Goal: Transaction & Acquisition: Purchase product/service

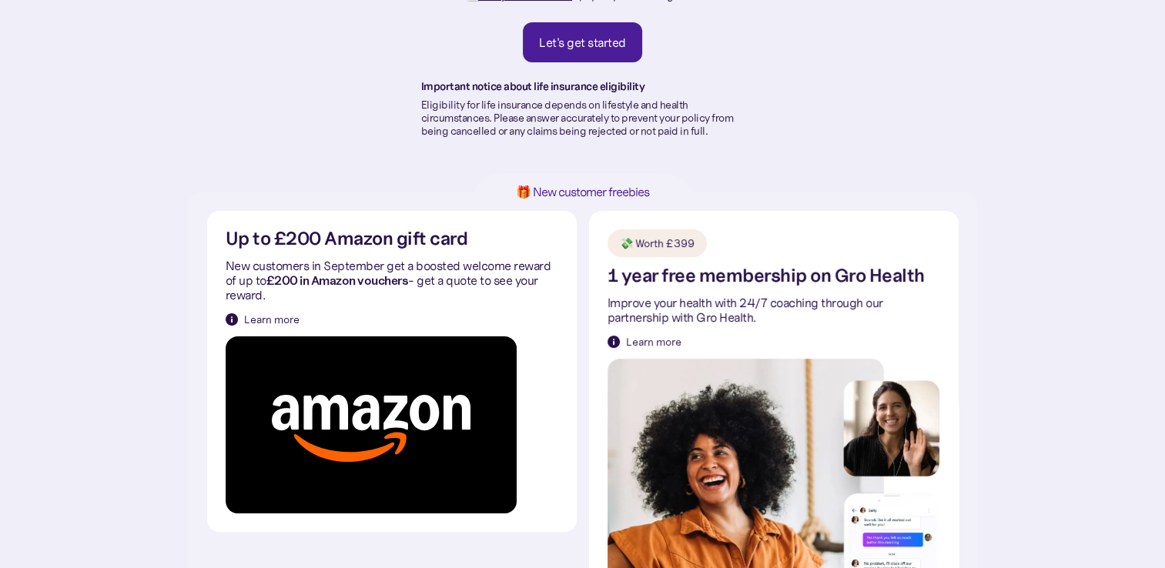
scroll to position [231, 0]
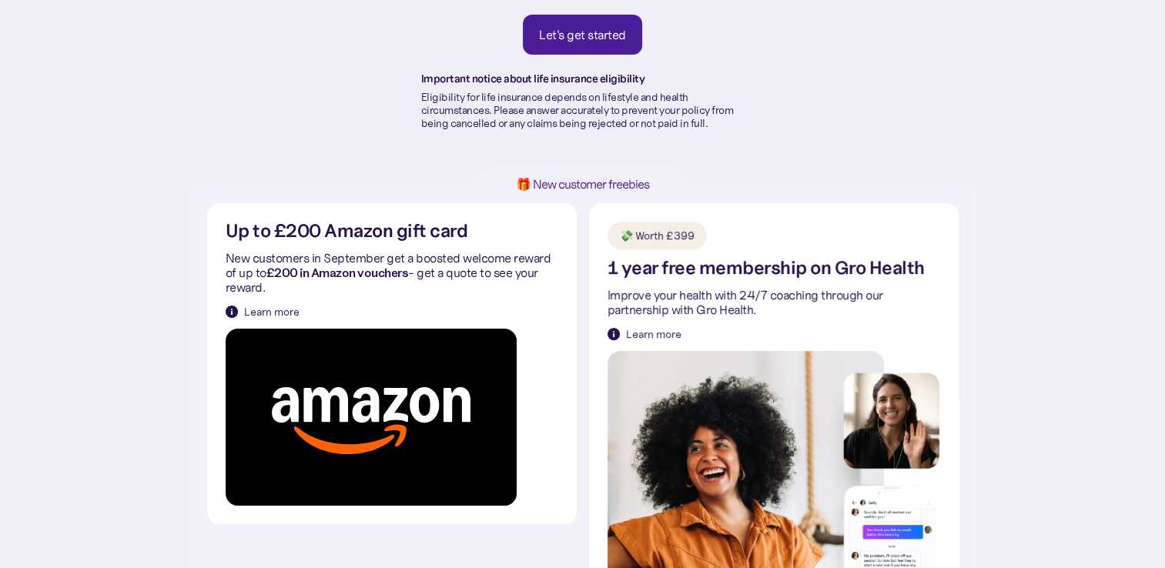
click at [589, 33] on div "Let's get started" at bounding box center [582, 34] width 87 height 15
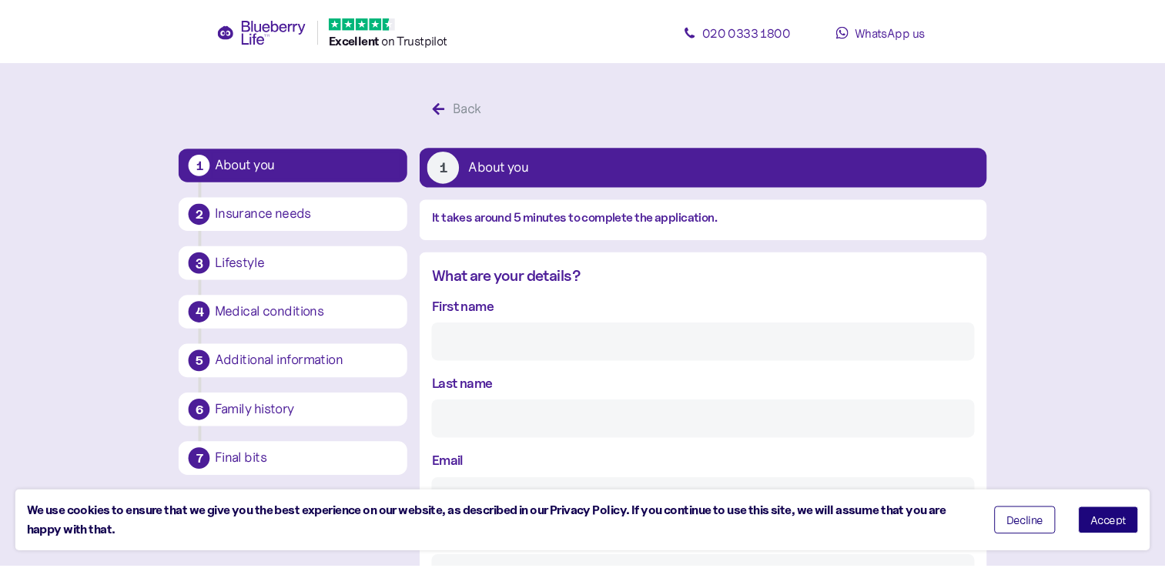
scroll to position [29, 0]
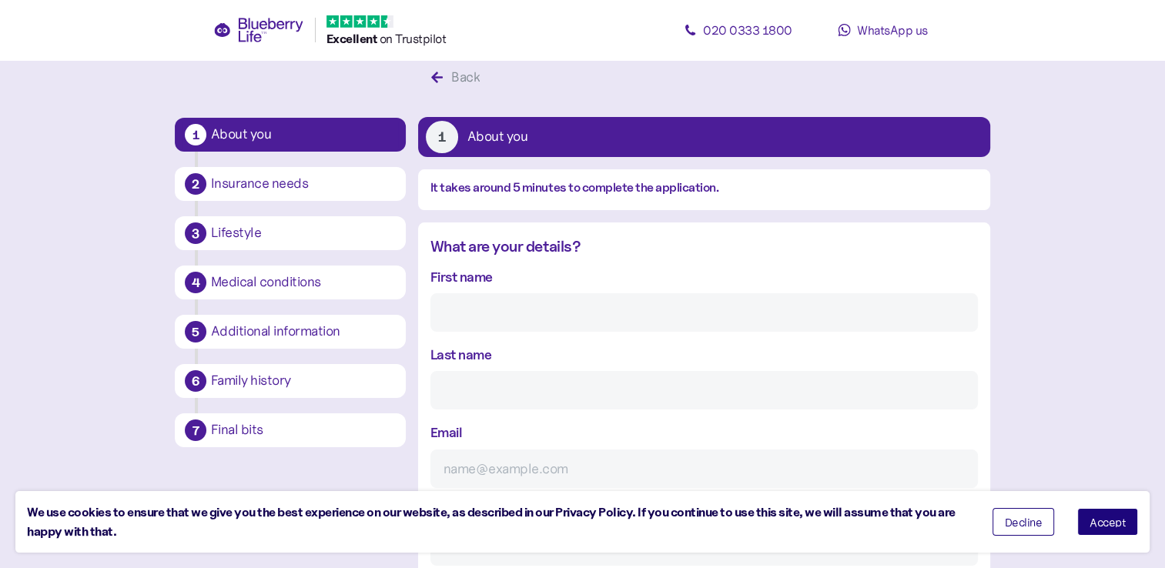
click at [601, 322] on input "First name" at bounding box center [704, 312] width 548 height 39
type input "[PERSON_NAME]"
type input "Hill"
type input "[EMAIL_ADDRESS][DOMAIN_NAME]"
type input "**********"
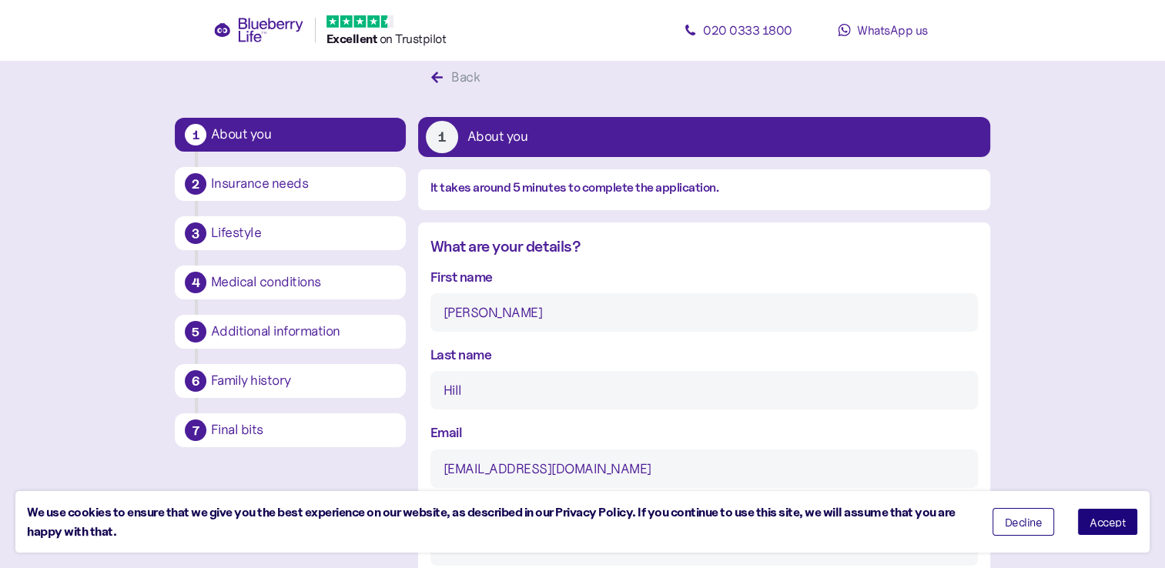
type input "**********"
type input "******"
type input "*********"
type input "**********"
type input "********"
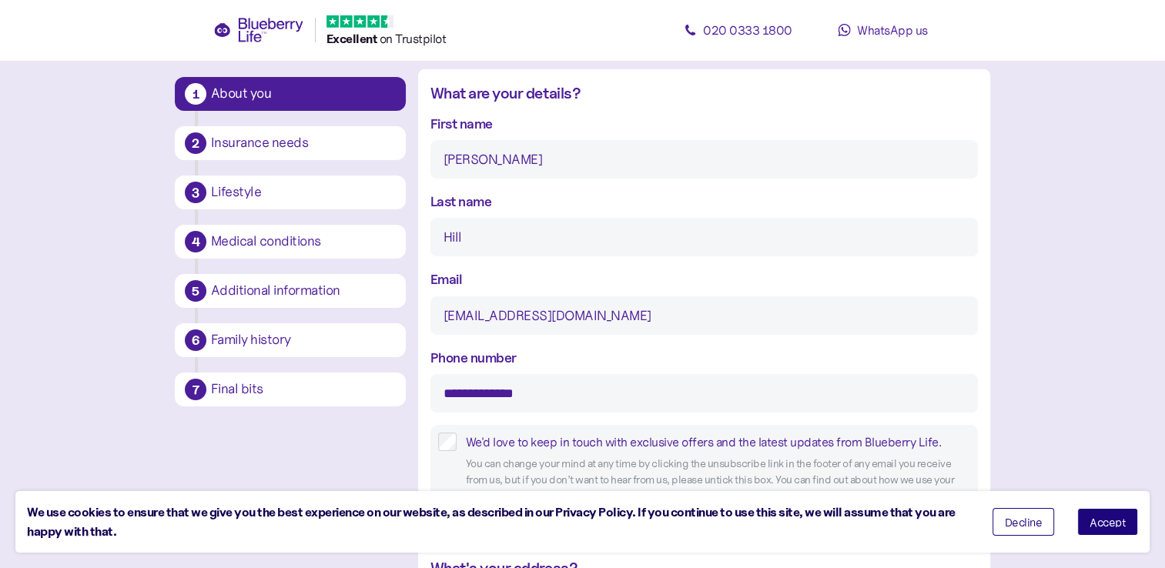
scroll to position [183, 0]
click at [572, 380] on input "**********" at bounding box center [704, 393] width 548 height 39
type input "*"
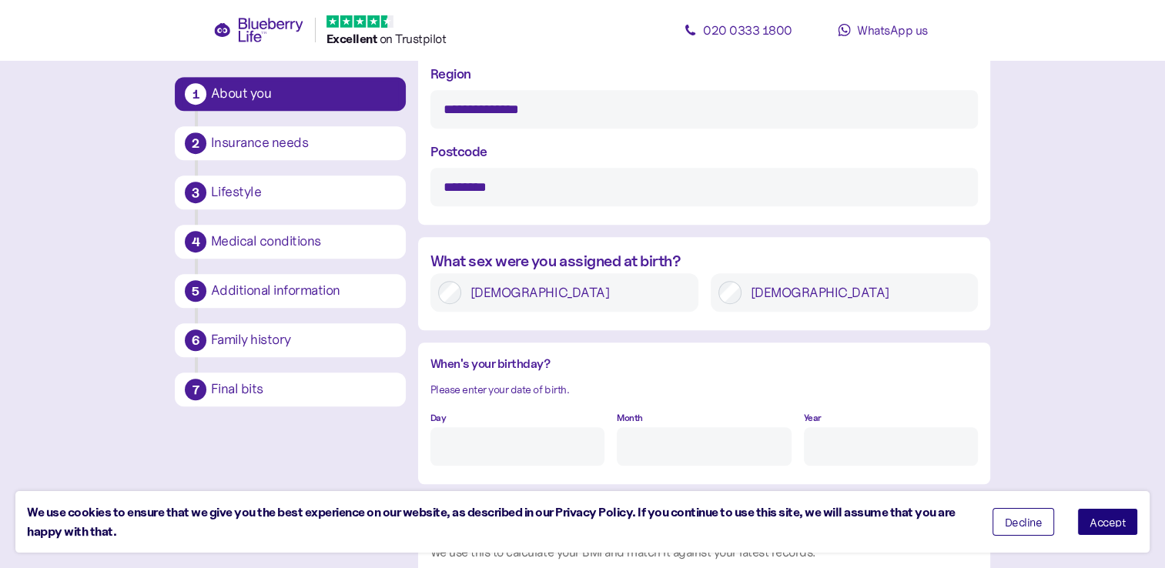
scroll to position [1030, 0]
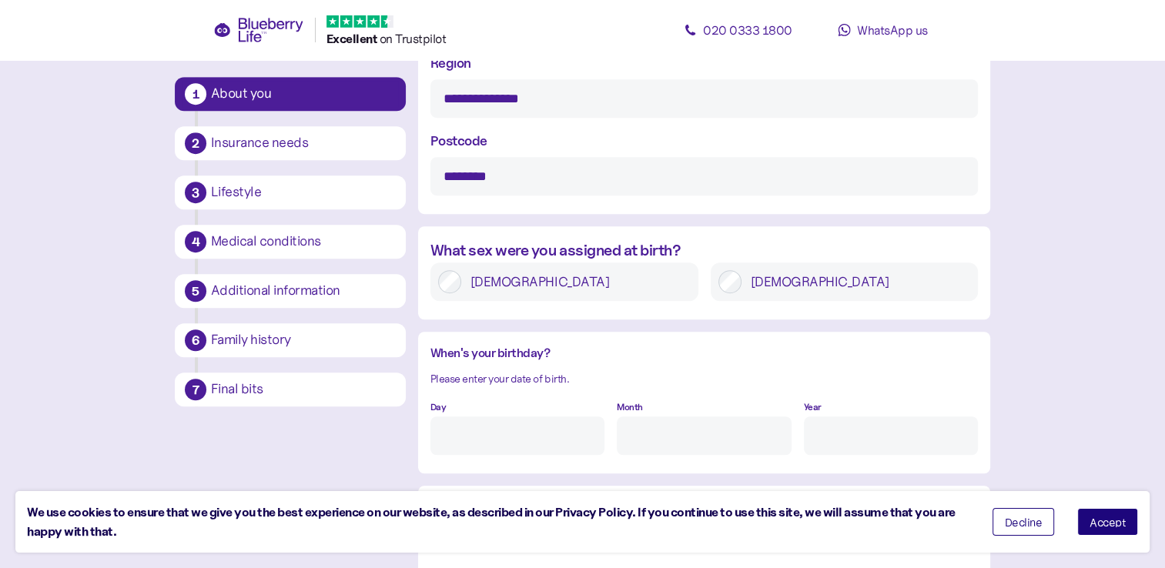
click at [564, 434] on input "Day" at bounding box center [517, 436] width 174 height 39
type input "14"
click at [675, 440] on input "Month" at bounding box center [704, 436] width 174 height 39
type input "9"
click at [832, 453] on input "Year" at bounding box center [891, 436] width 174 height 39
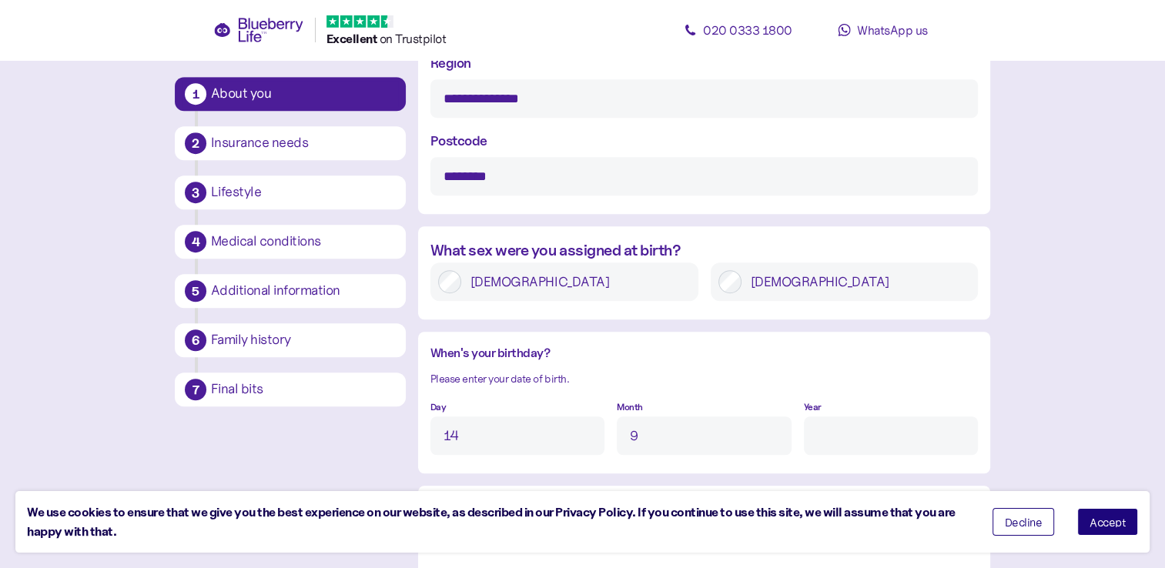
type input "****"
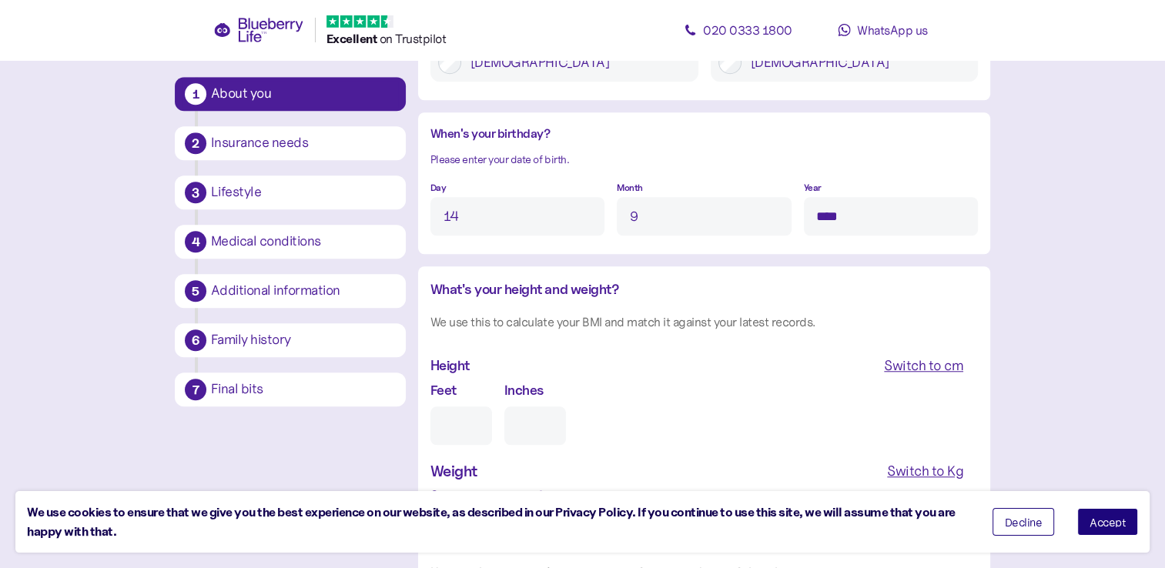
scroll to position [1338, 0]
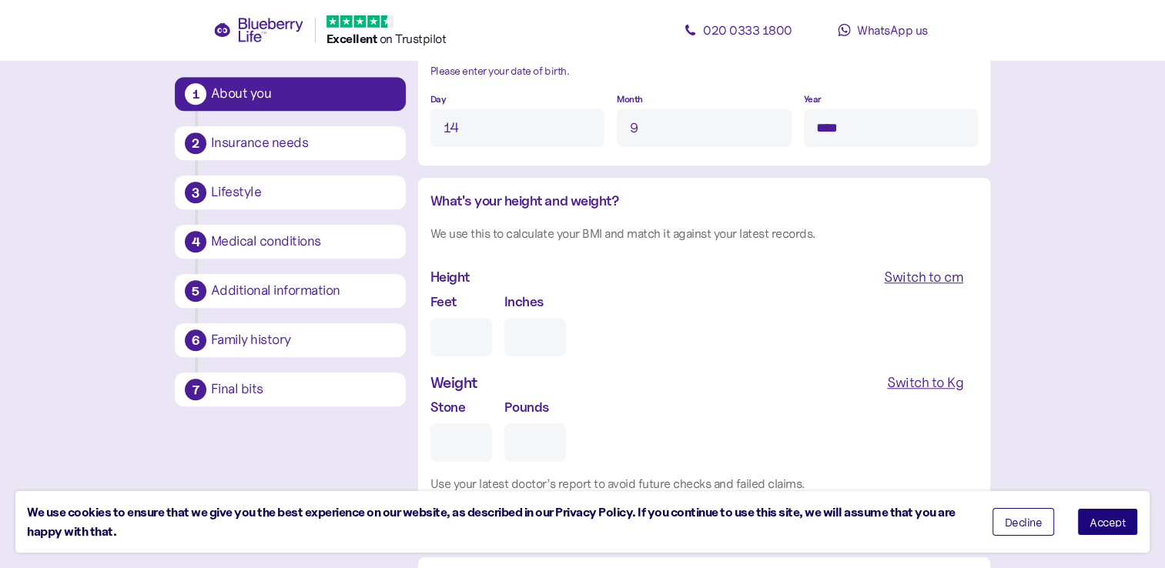
click at [456, 333] on input "Feet" at bounding box center [461, 337] width 62 height 39
type input "5"
type input "0"
type input "5"
click at [556, 347] on input "0" at bounding box center [535, 337] width 62 height 39
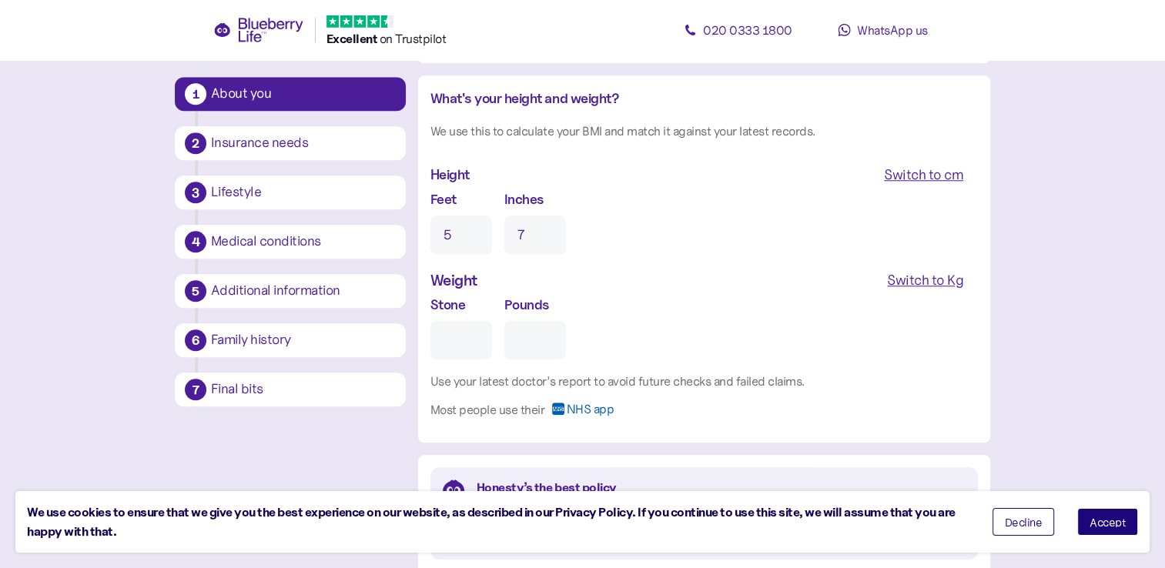
scroll to position [1492, 0]
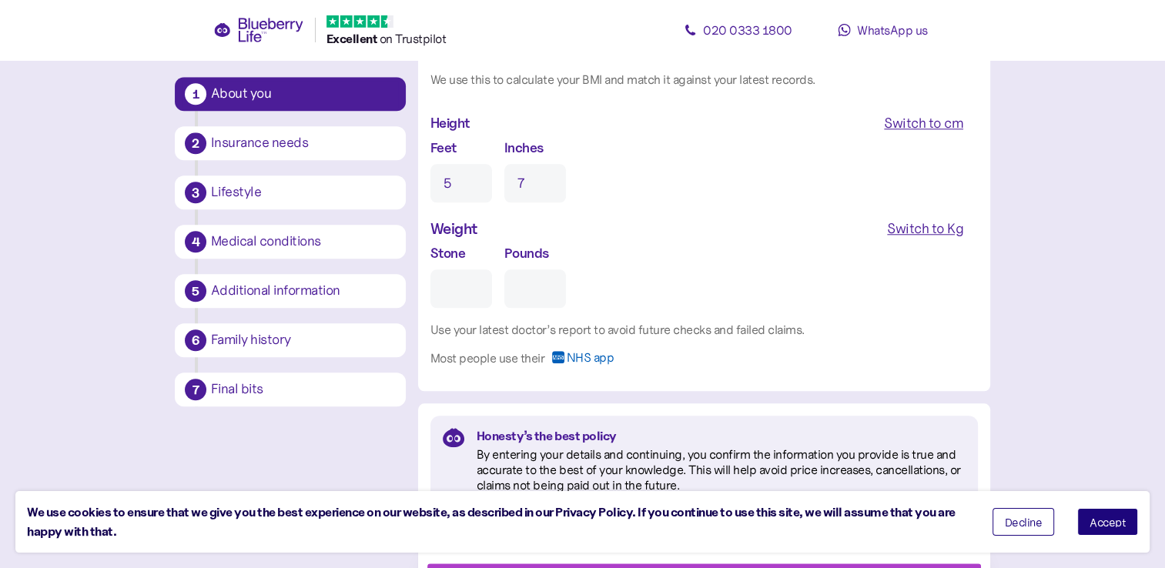
type input "7"
click at [456, 290] on input "Stone" at bounding box center [461, 289] width 62 height 39
type input "2"
type input "0"
type input "2"
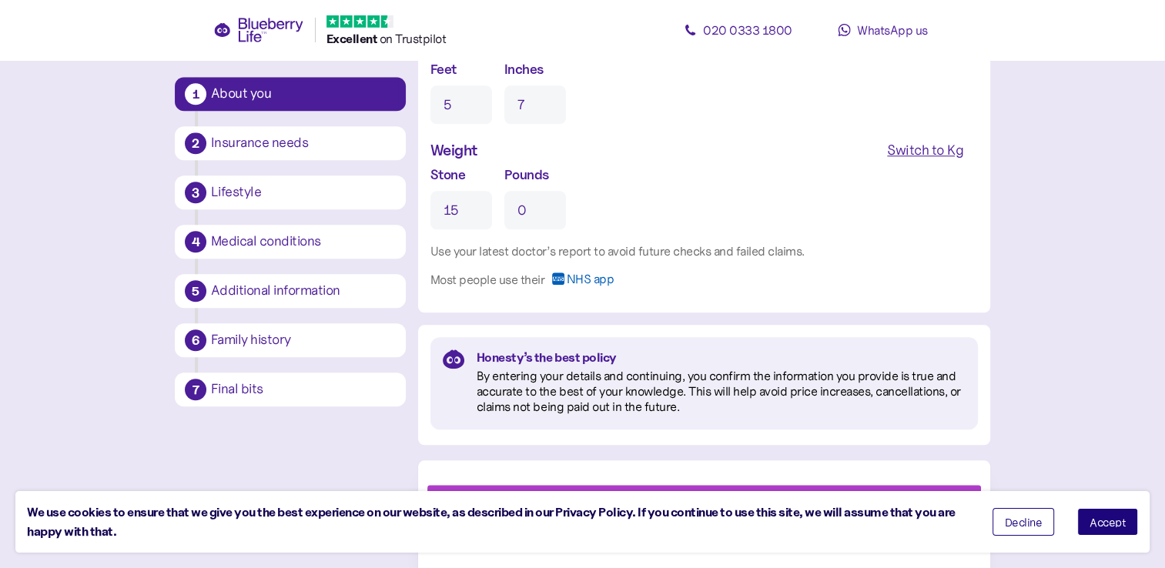
scroll to position [1571, 0]
type input "15"
click at [1113, 522] on span "Accept" at bounding box center [1108, 522] width 36 height 11
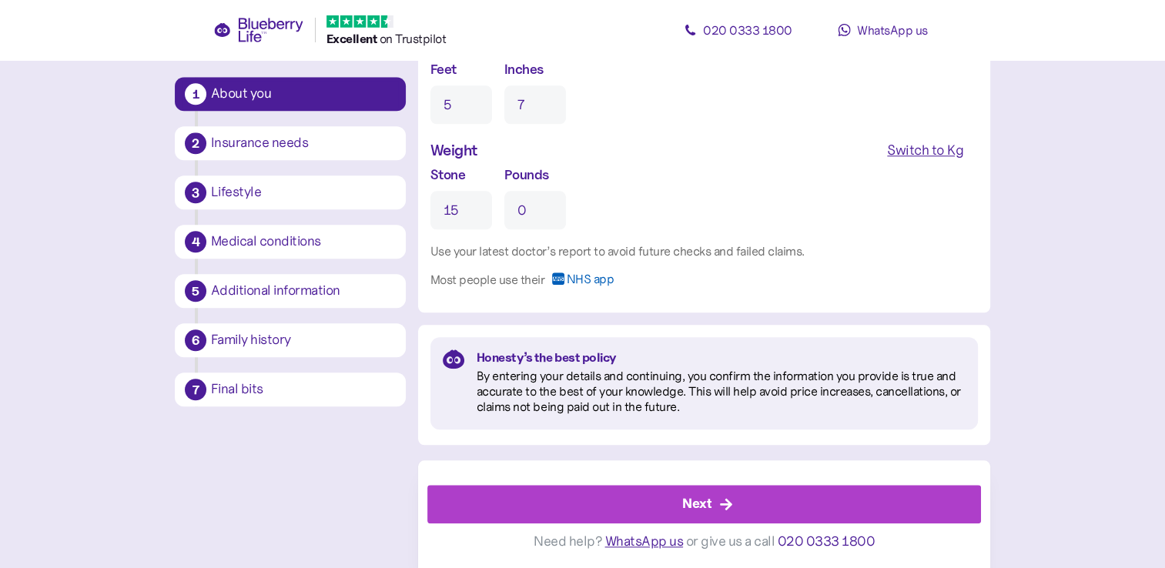
click at [719, 504] on icon "button" at bounding box center [726, 504] width 14 height 14
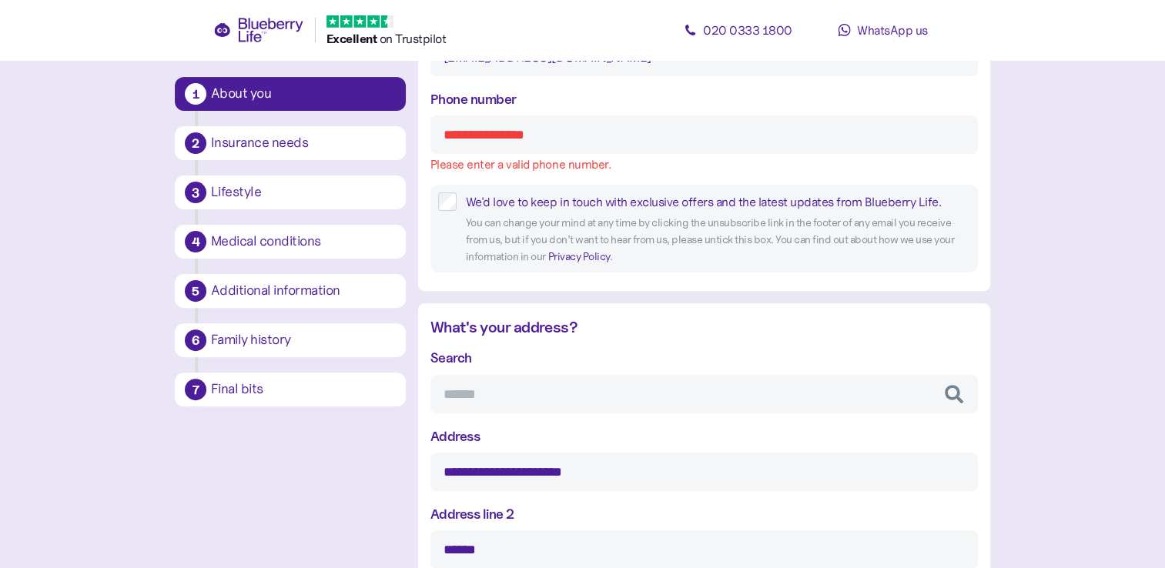
scroll to position [434, 0]
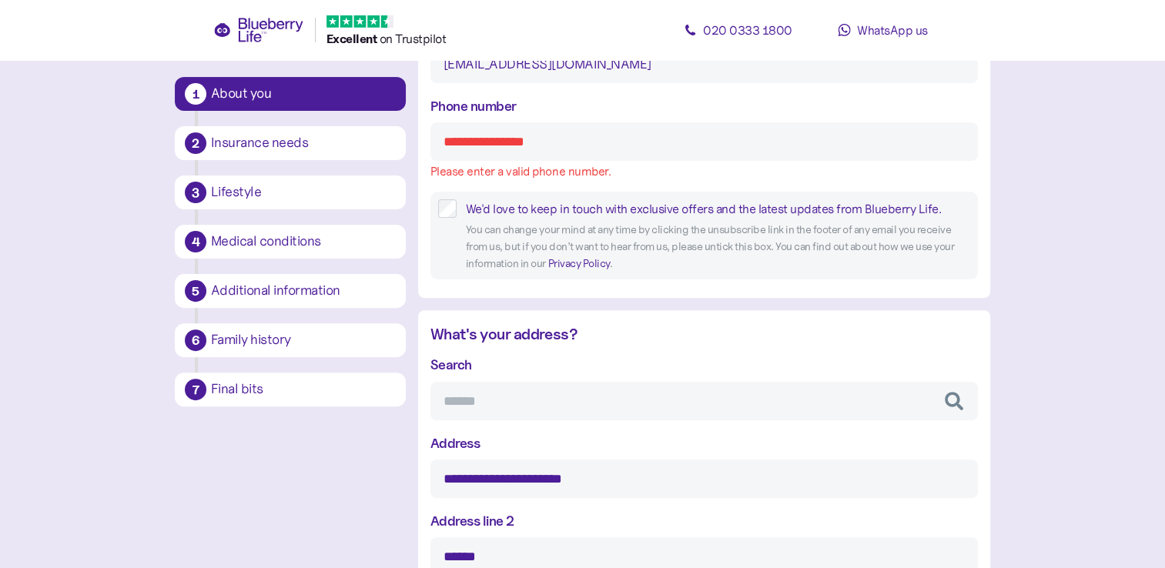
click at [634, 143] on input "Phone number" at bounding box center [704, 141] width 548 height 39
type input "**********"
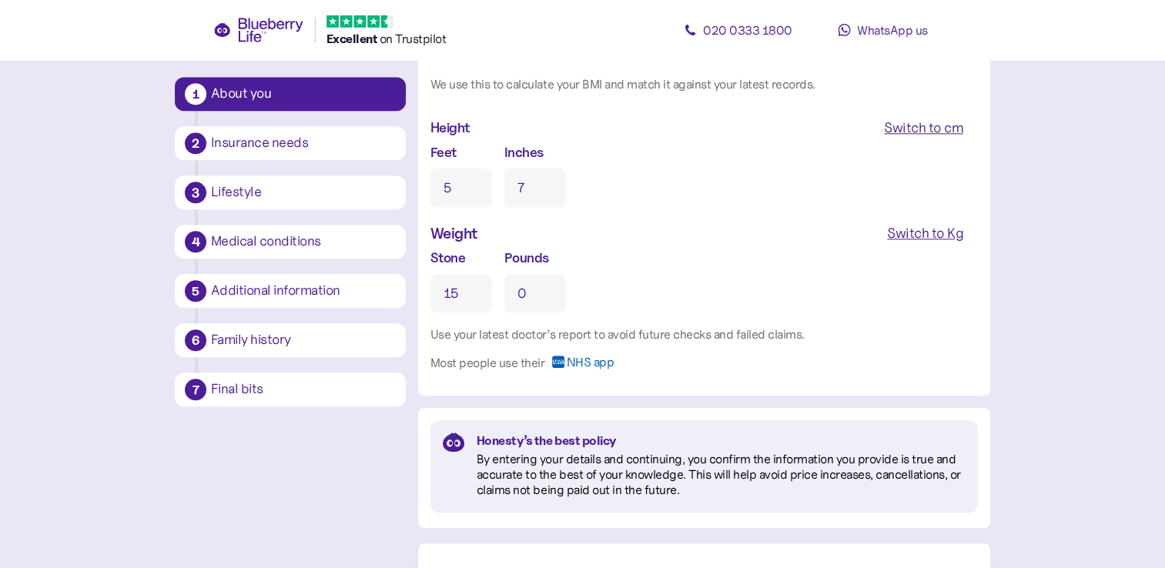
scroll to position [1571, 0]
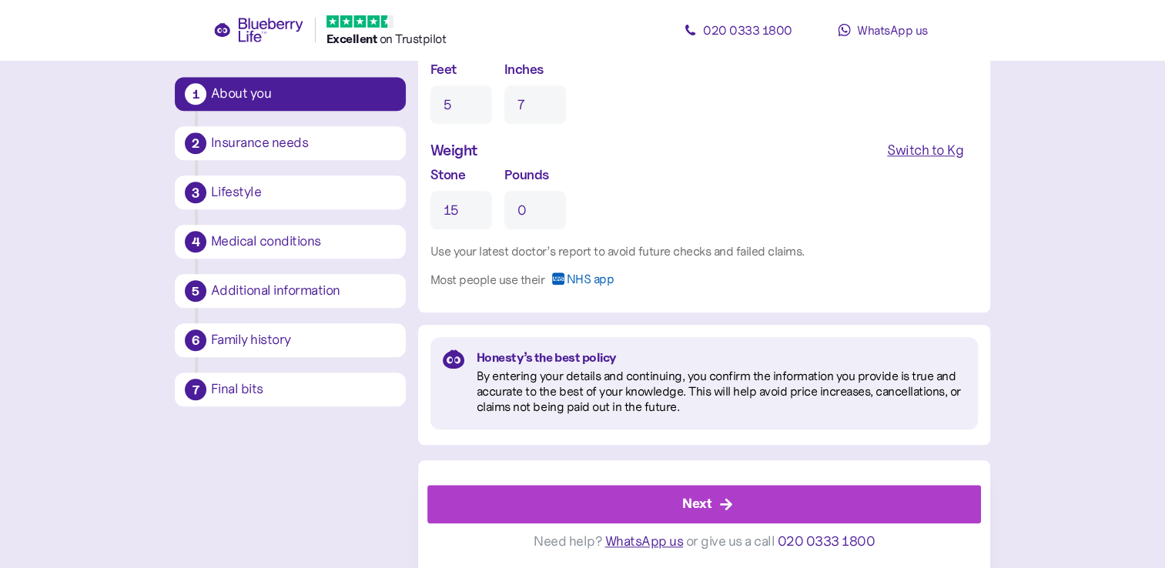
click at [691, 497] on div "Next" at bounding box center [696, 504] width 29 height 21
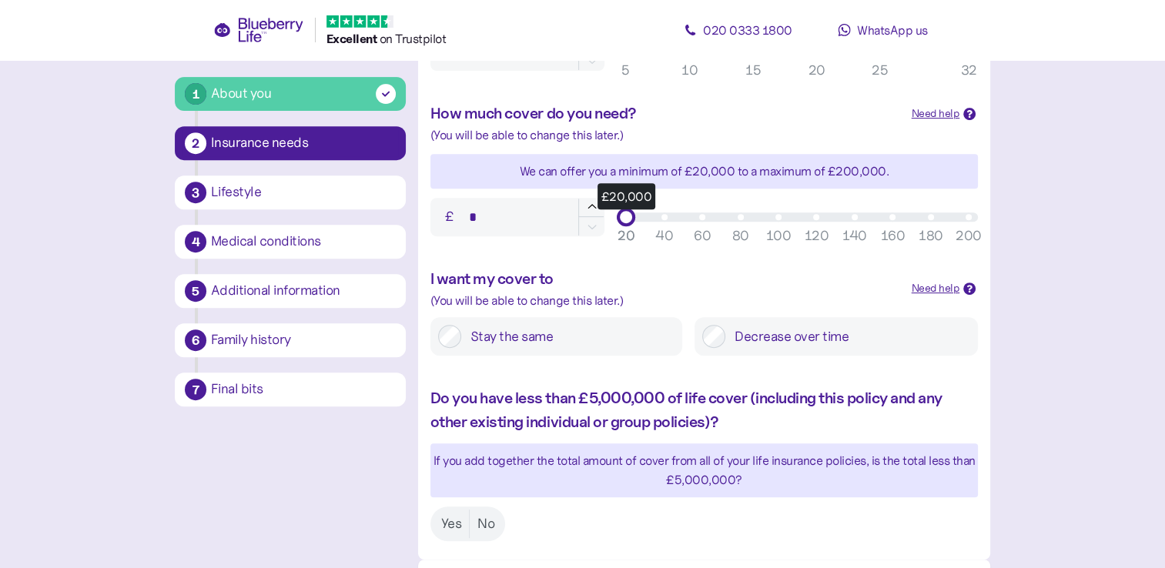
scroll to position [616, 0]
click at [625, 220] on div "£20,000" at bounding box center [626, 216] width 18 height 18
click at [626, 214] on div "£22,000" at bounding box center [797, 216] width 343 height 9
type input "******"
click at [626, 214] on div "£22,000" at bounding box center [797, 216] width 343 height 9
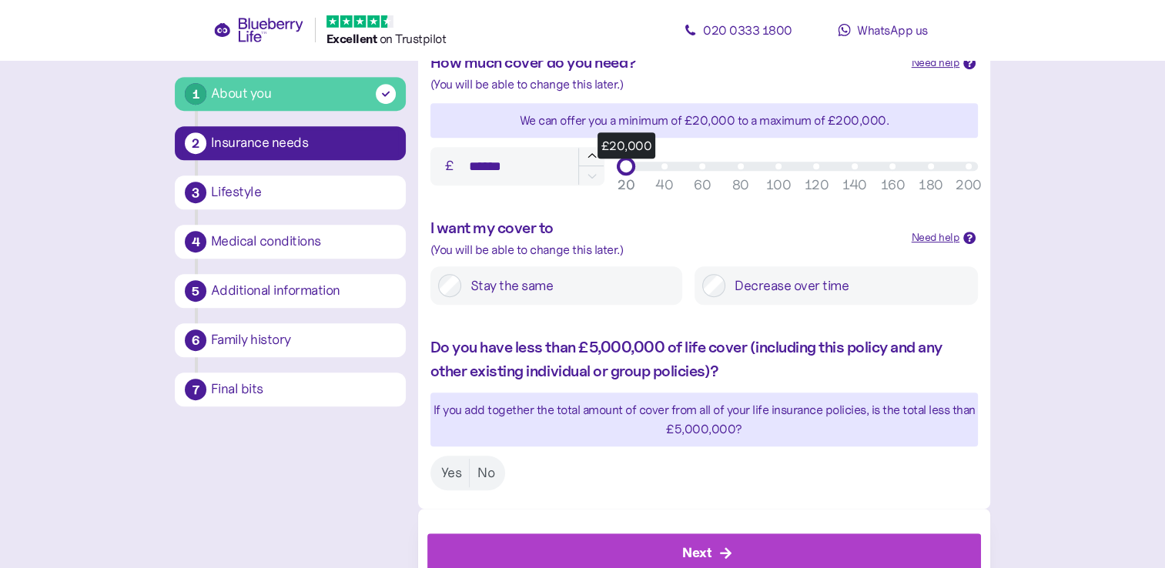
scroll to position [693, 0]
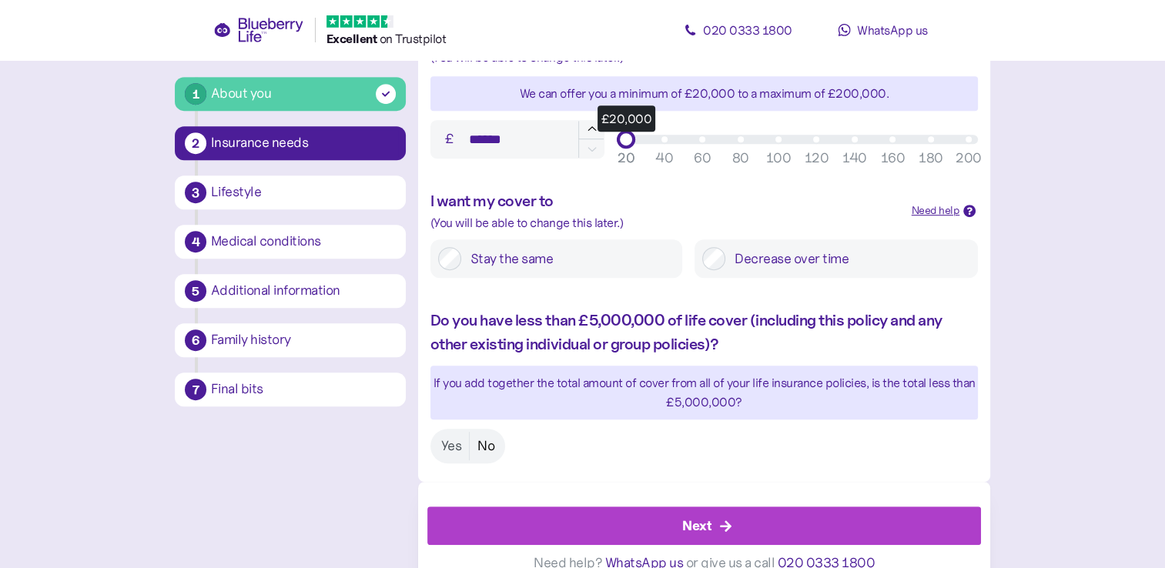
click at [487, 450] on label "No" at bounding box center [486, 446] width 32 height 28
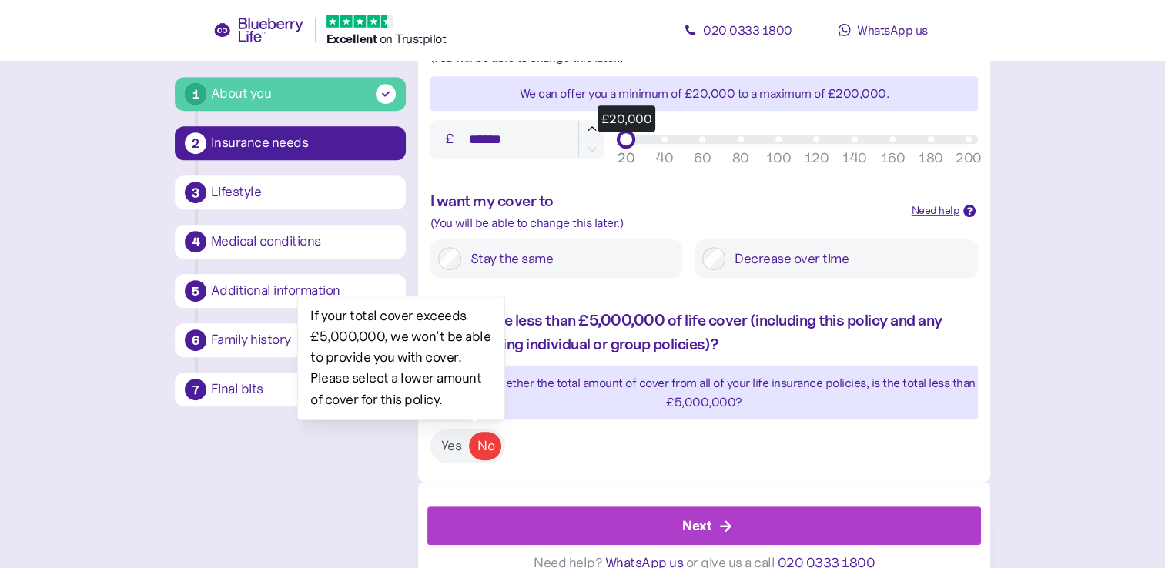
scroll to position [715, 0]
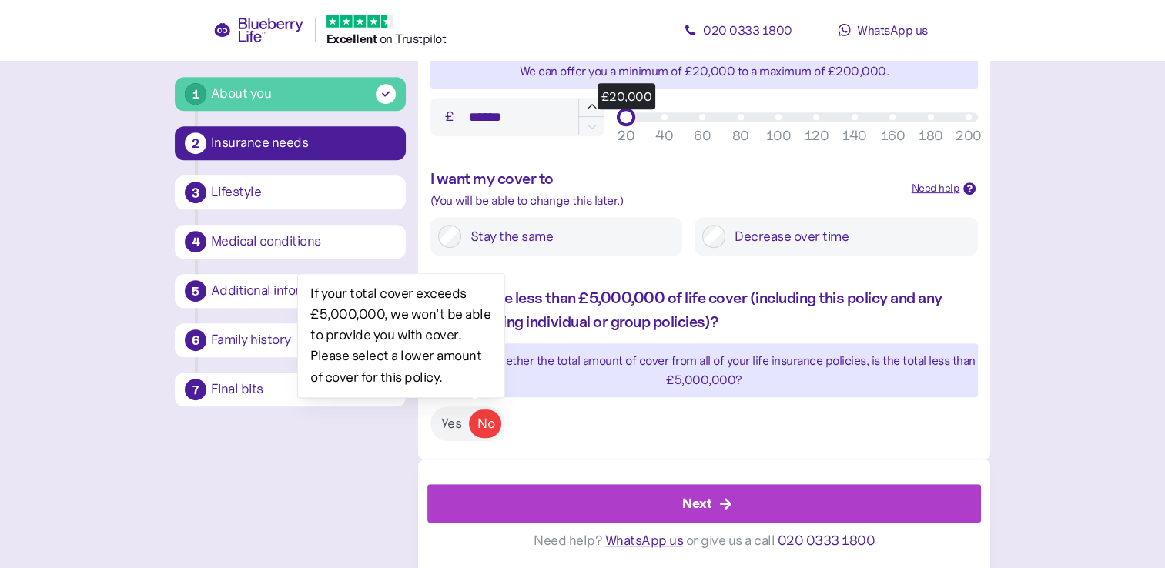
click at [729, 496] on div "Next" at bounding box center [707, 503] width 519 height 37
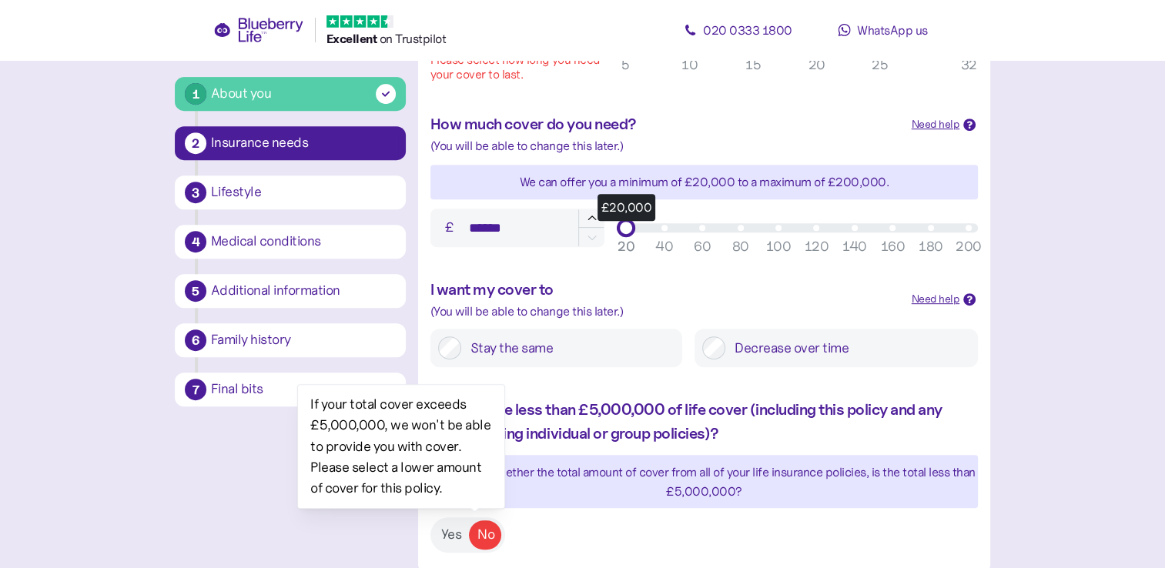
scroll to position [595, 0]
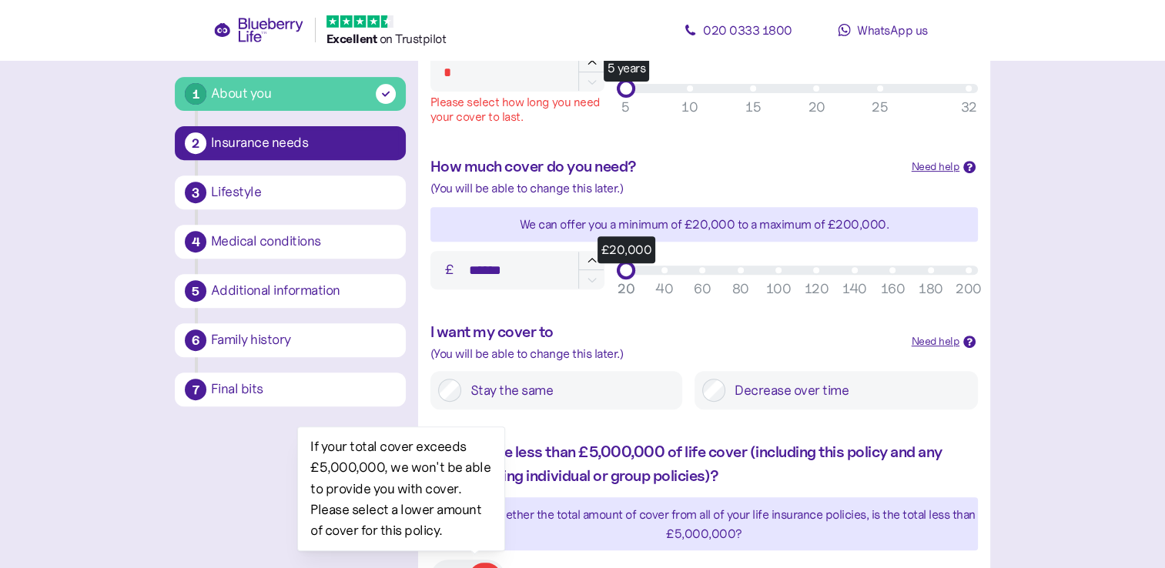
click at [630, 88] on div "5 years 5 10 15 20 25 32" at bounding box center [797, 88] width 361 height 18
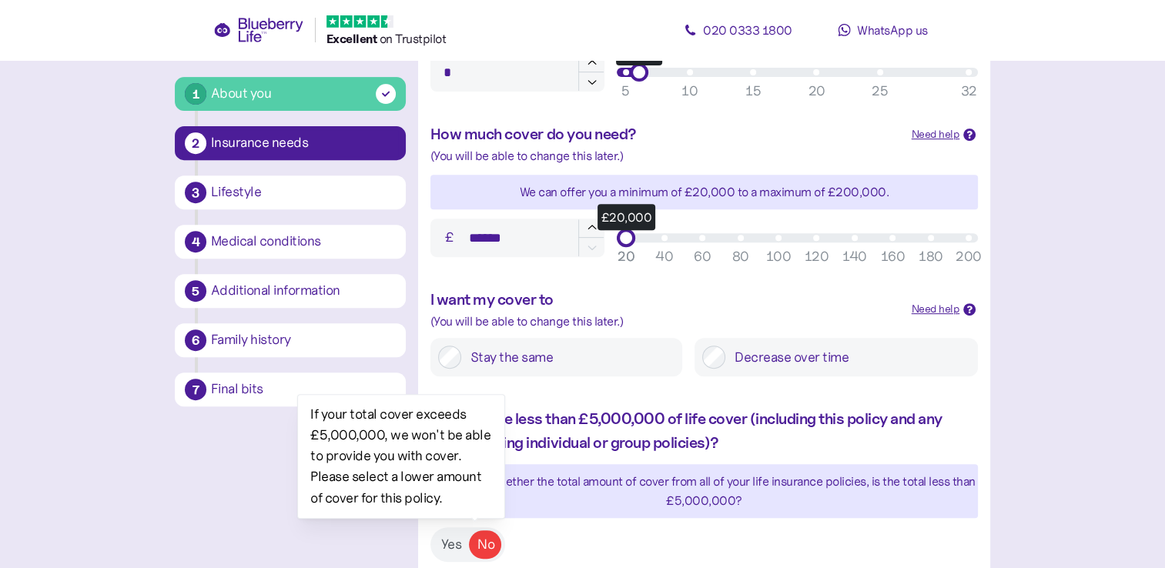
click at [625, 69] on div at bounding box center [632, 72] width 31 height 9
click at [591, 68] on icon "button" at bounding box center [592, 63] width 14 height 14
click at [591, 79] on icon "button" at bounding box center [592, 82] width 14 height 14
type input "*"
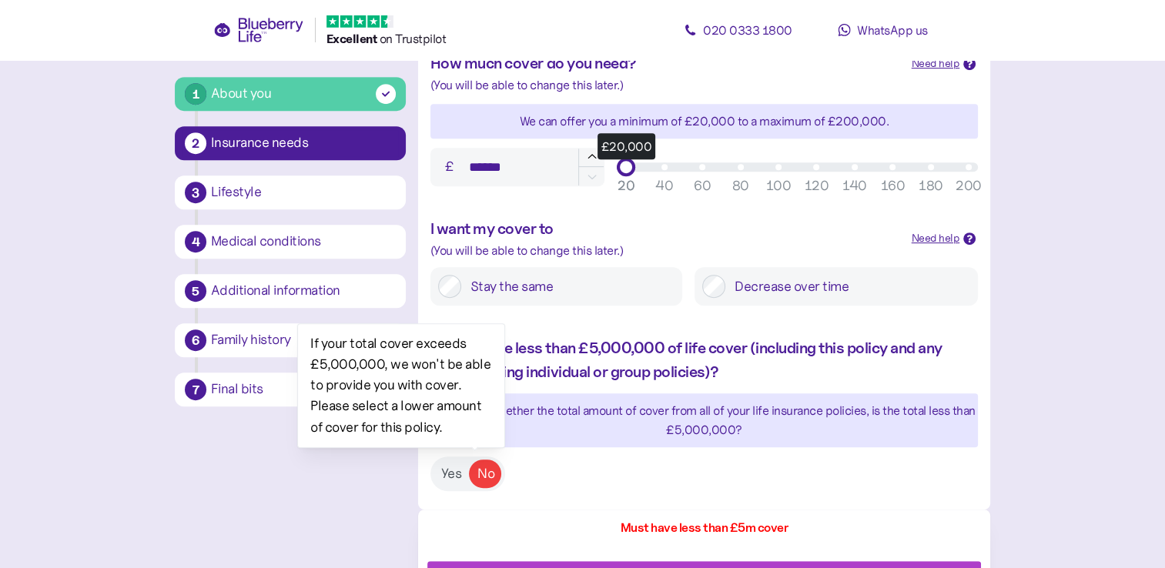
scroll to position [742, 0]
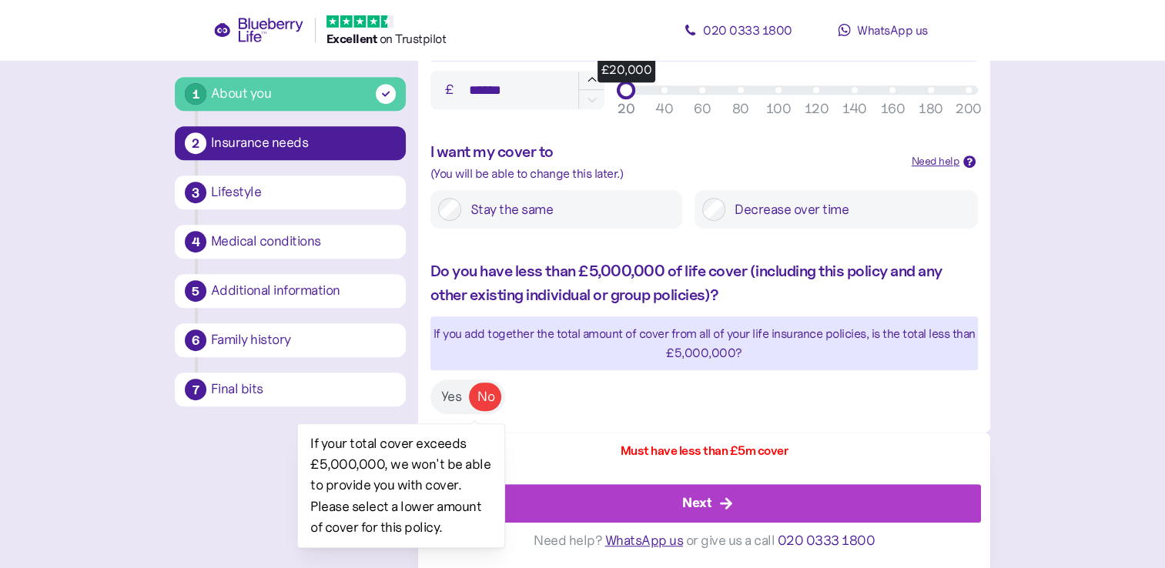
click at [733, 501] on div "Next" at bounding box center [707, 503] width 519 height 37
